Goal: Communication & Community: Connect with others

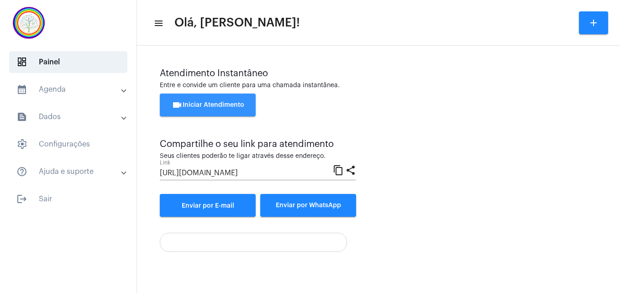
click at [228, 101] on button "videocam Iniciar Atendimento" at bounding box center [208, 105] width 96 height 23
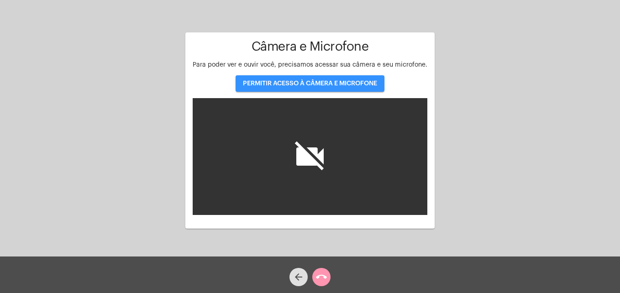
click at [274, 87] on button "PERMITIR ACESSO À CÂMERA E MICROFONE" at bounding box center [310, 83] width 149 height 16
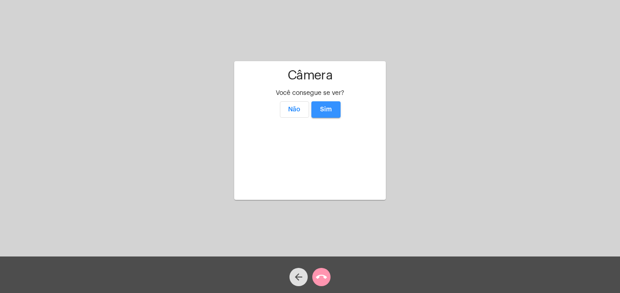
click at [328, 106] on span "Sim" at bounding box center [326, 109] width 12 height 6
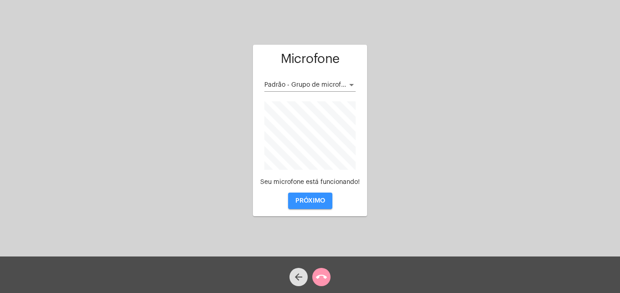
click at [312, 203] on span "PRÓXIMO" at bounding box center [310, 201] width 30 height 6
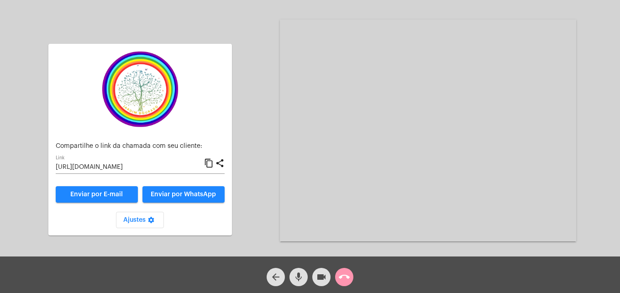
click at [208, 160] on mat-icon "content_copy" at bounding box center [209, 163] width 10 height 11
click at [209, 195] on span "Enviar por WhatsApp" at bounding box center [183, 194] width 65 height 6
click at [337, 243] on div "Acessando Câmera e Microfone..." at bounding box center [428, 131] width 296 height 254
click at [348, 278] on mat-icon "call_end" at bounding box center [344, 277] width 11 height 11
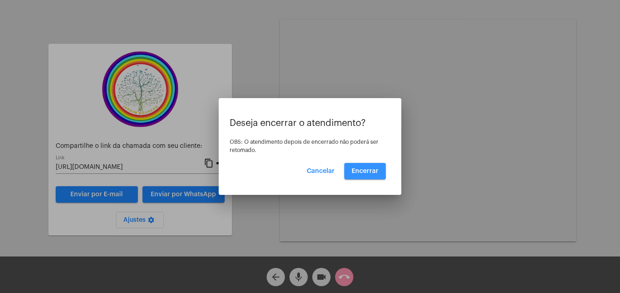
click at [359, 171] on span "Encerrar" at bounding box center [365, 171] width 27 height 6
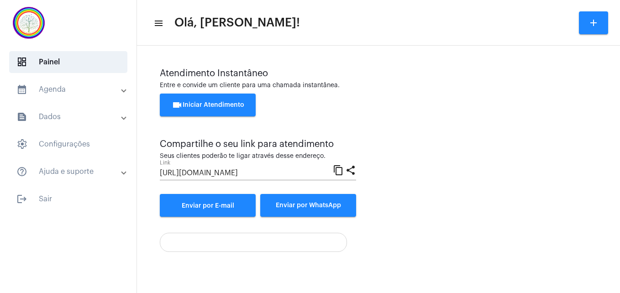
click at [205, 112] on button "videocam Iniciar Atendimento" at bounding box center [208, 105] width 96 height 23
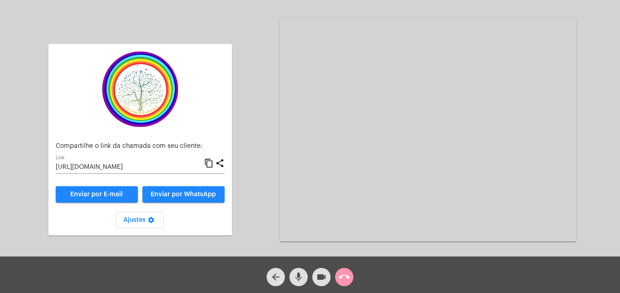
click at [211, 161] on mat-icon "content_copy" at bounding box center [209, 163] width 10 height 11
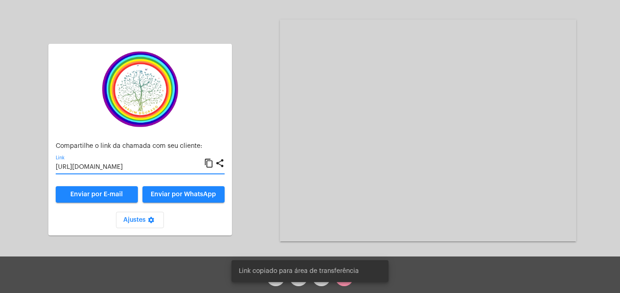
click at [205, 191] on span "Enviar por WhatsApp" at bounding box center [183, 194] width 65 height 6
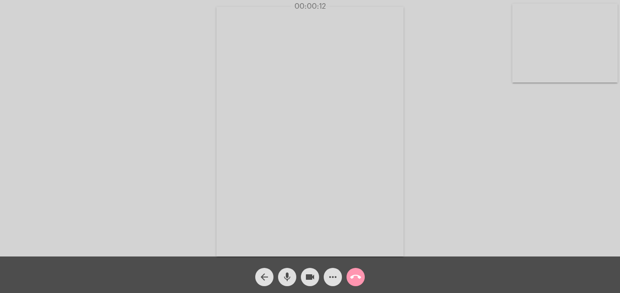
click at [527, 72] on video at bounding box center [564, 43] width 105 height 79
click at [265, 248] on video at bounding box center [393, 131] width 333 height 250
